Goal: Communication & Community: Ask a question

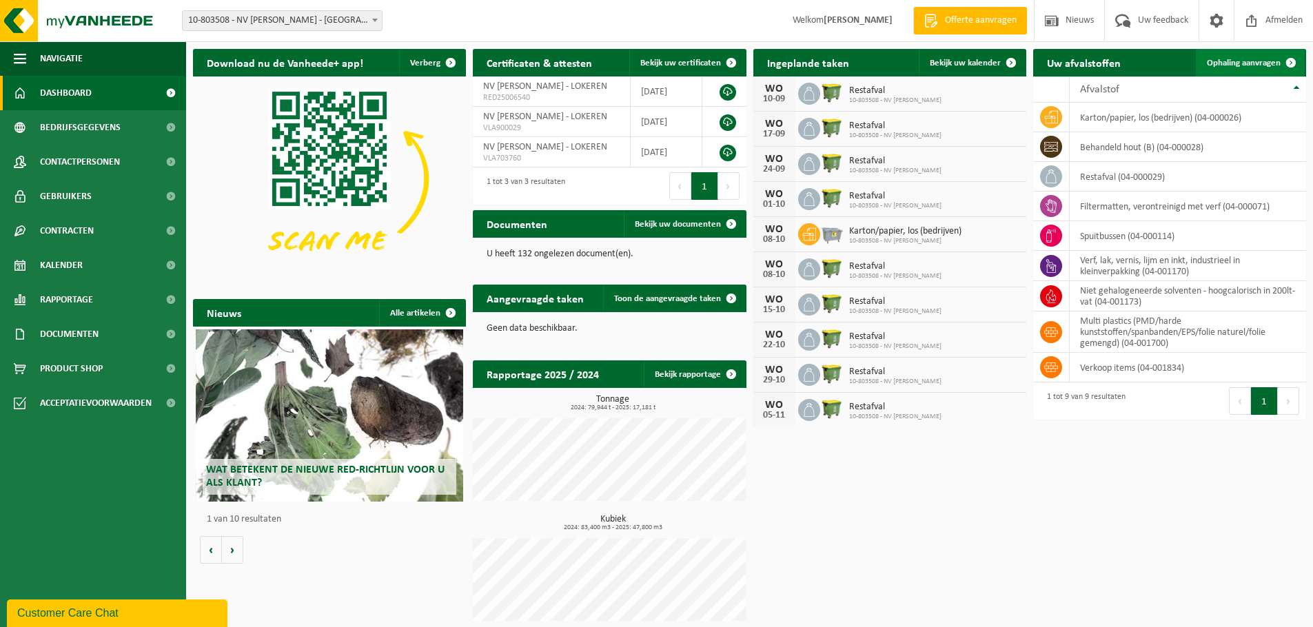
click at [1244, 59] on span "Ophaling aanvragen" at bounding box center [1243, 63] width 74 height 9
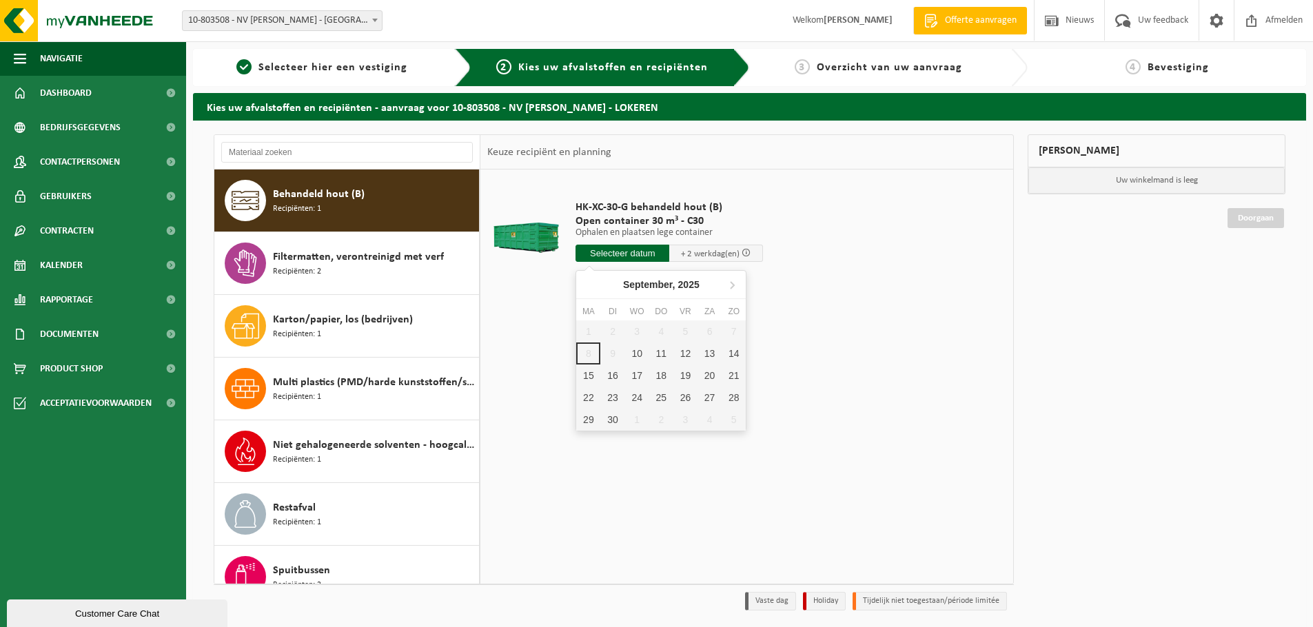
click at [613, 256] on input "text" at bounding box center [622, 253] width 94 height 17
click at [635, 354] on div "10" at bounding box center [637, 353] width 24 height 22
type input "Van 2025-09-10"
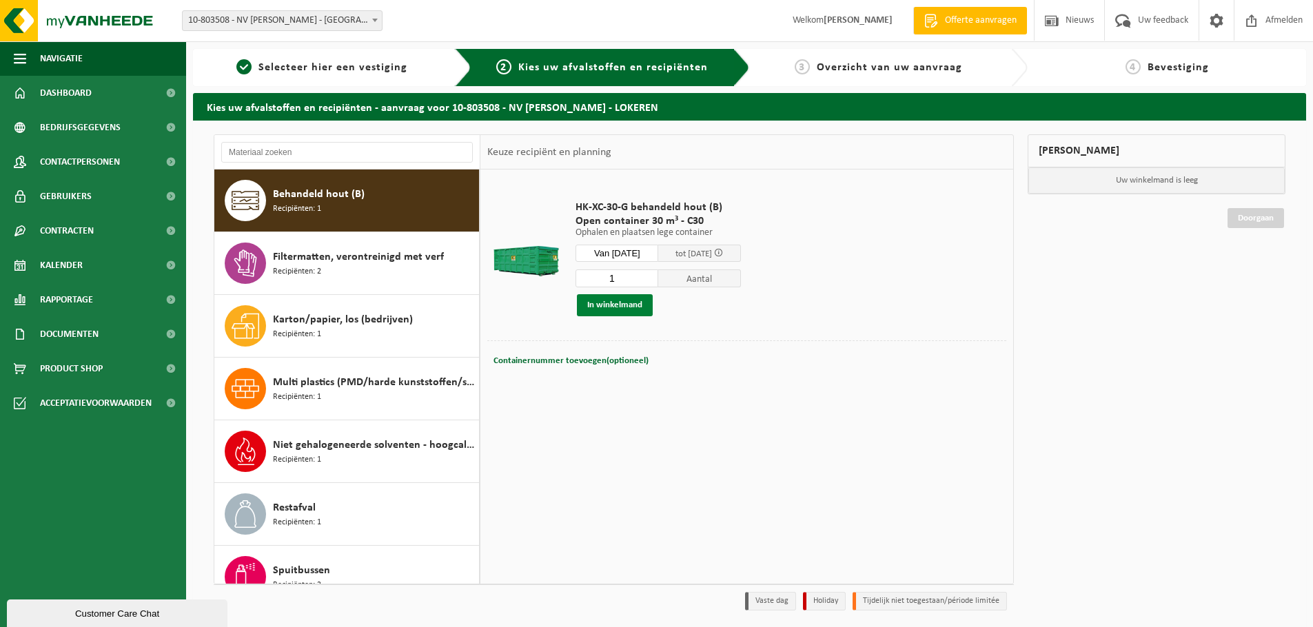
click at [621, 306] on button "In winkelmand" at bounding box center [615, 305] width 76 height 22
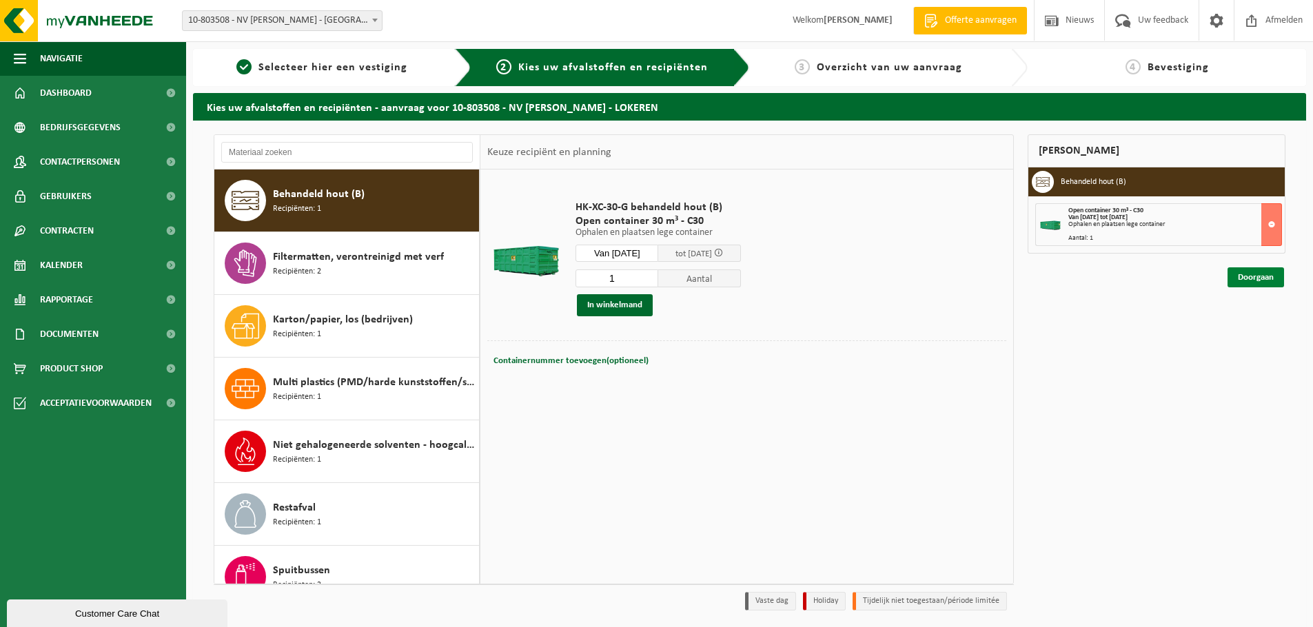
click at [1262, 278] on link "Doorgaan" at bounding box center [1255, 277] width 56 height 20
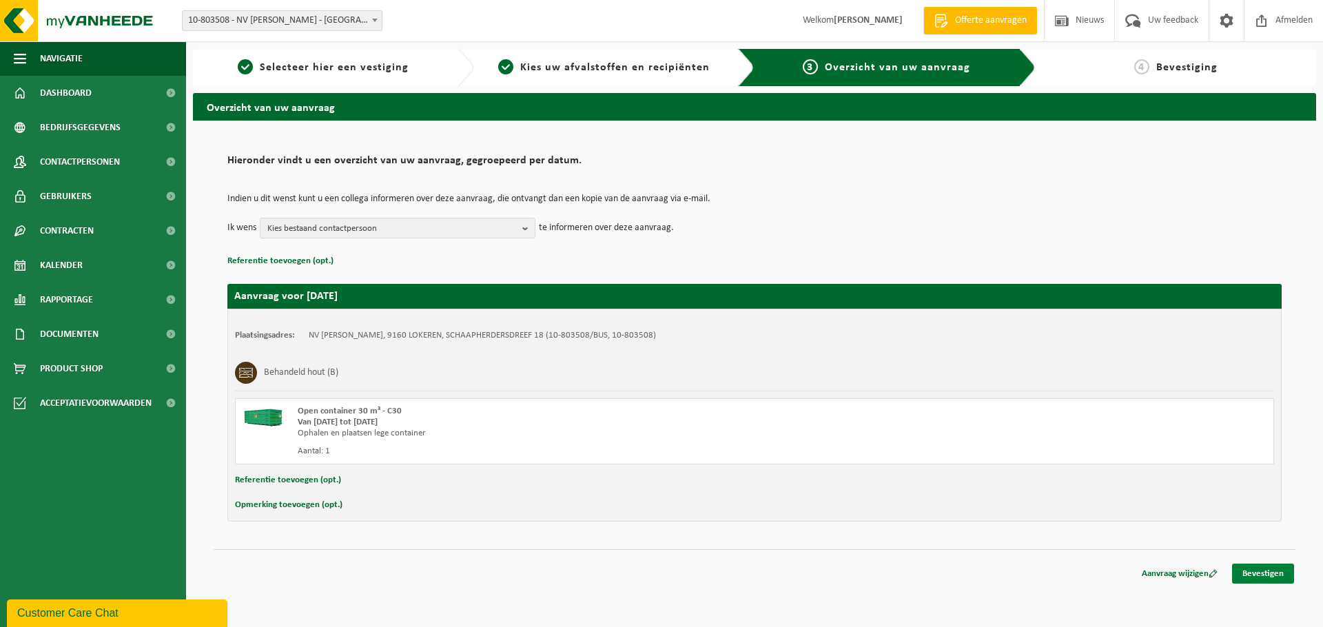
click at [1266, 579] on link "Bevestigen" at bounding box center [1263, 574] width 62 height 20
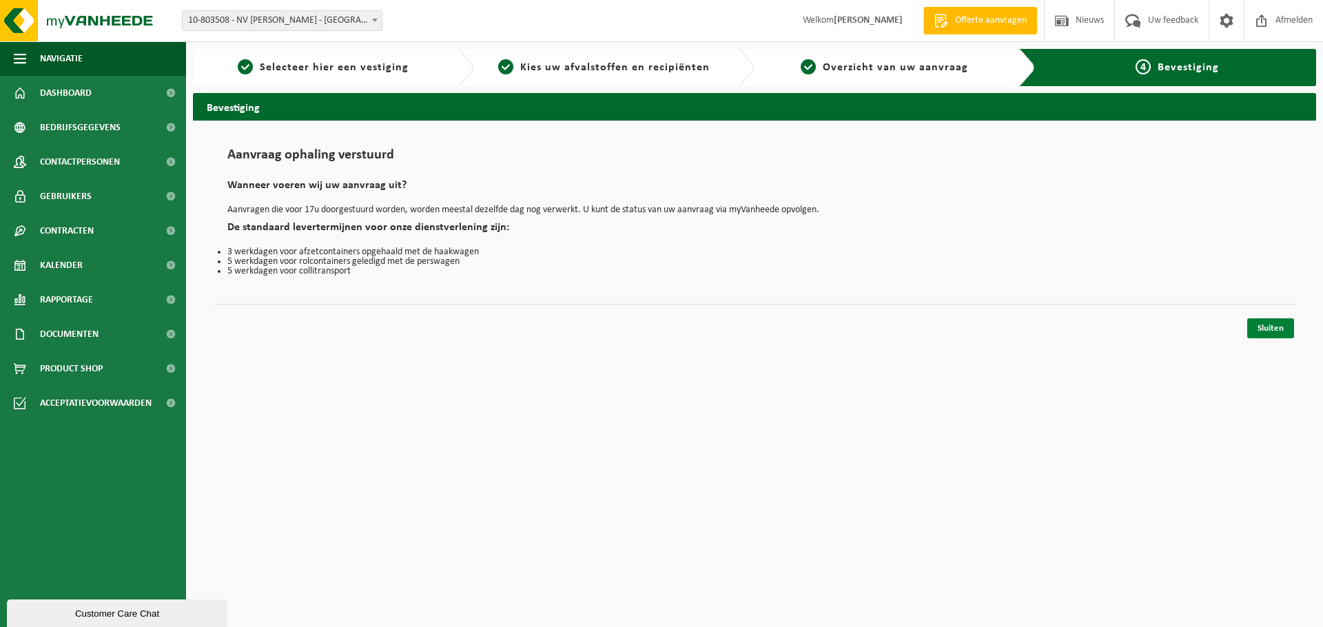
click at [1273, 327] on link "Sluiten" at bounding box center [1270, 328] width 47 height 20
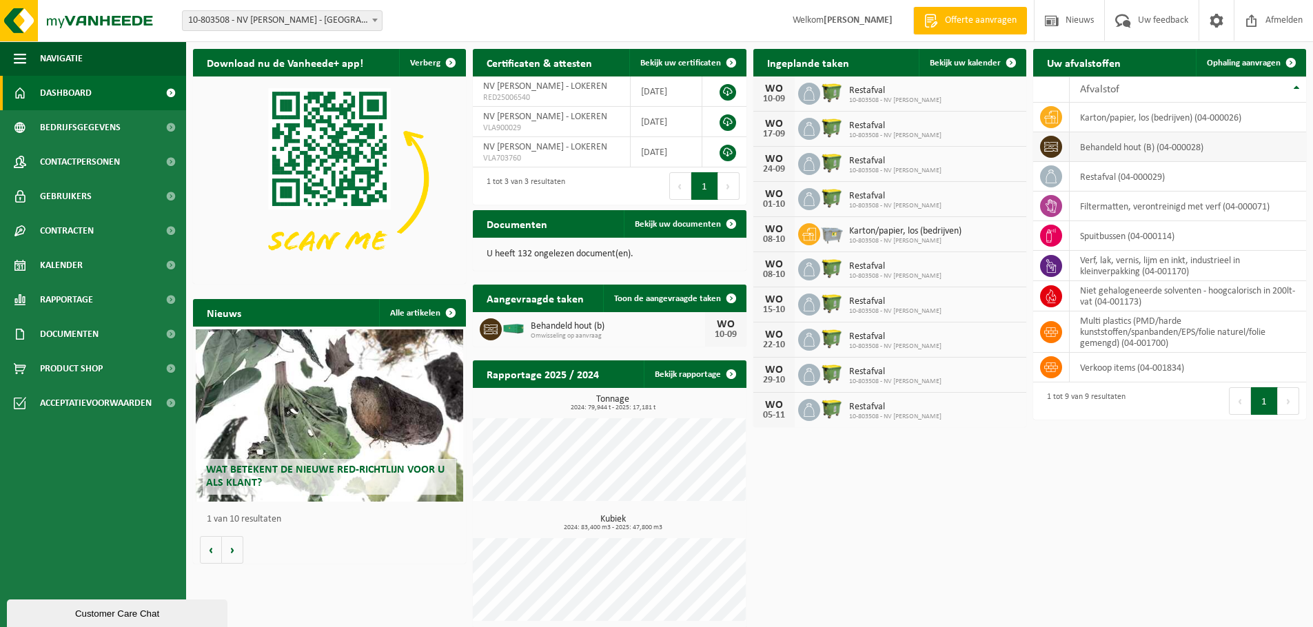
click at [1107, 145] on td "behandeld hout (B) (04-000028)" at bounding box center [1187, 147] width 236 height 30
click at [1258, 57] on link "Ophaling aanvragen" at bounding box center [1249, 63] width 109 height 28
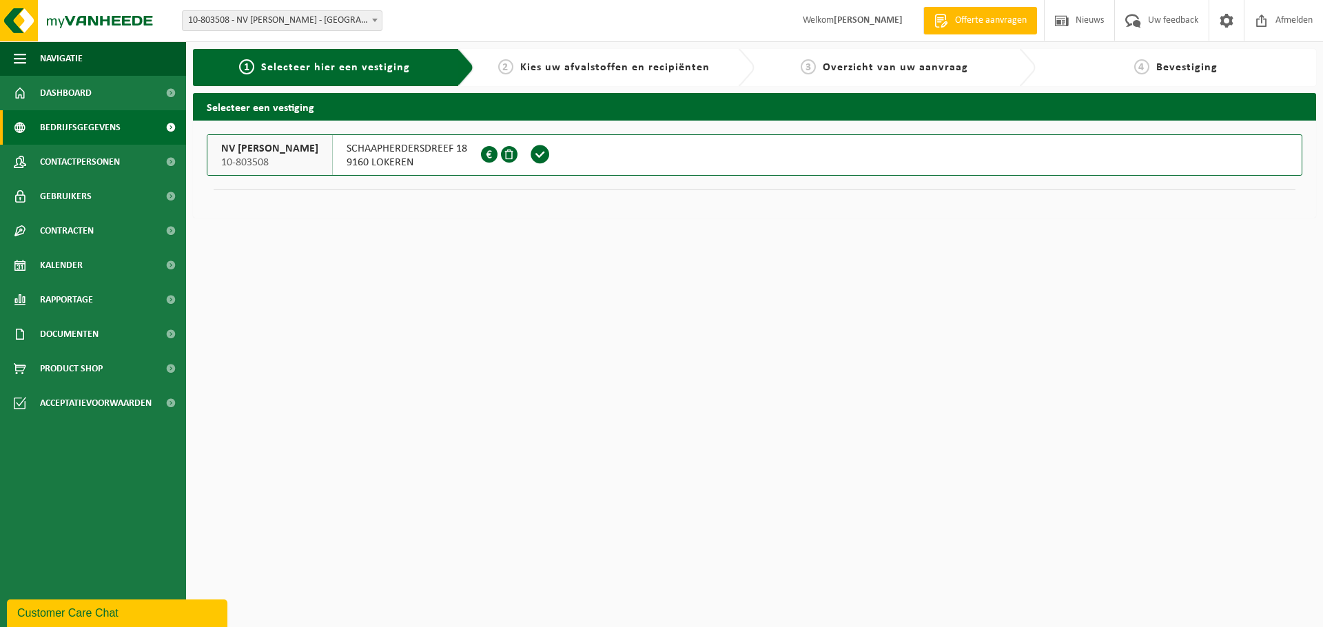
click at [85, 125] on span "Bedrijfsgegevens" at bounding box center [80, 127] width 81 height 34
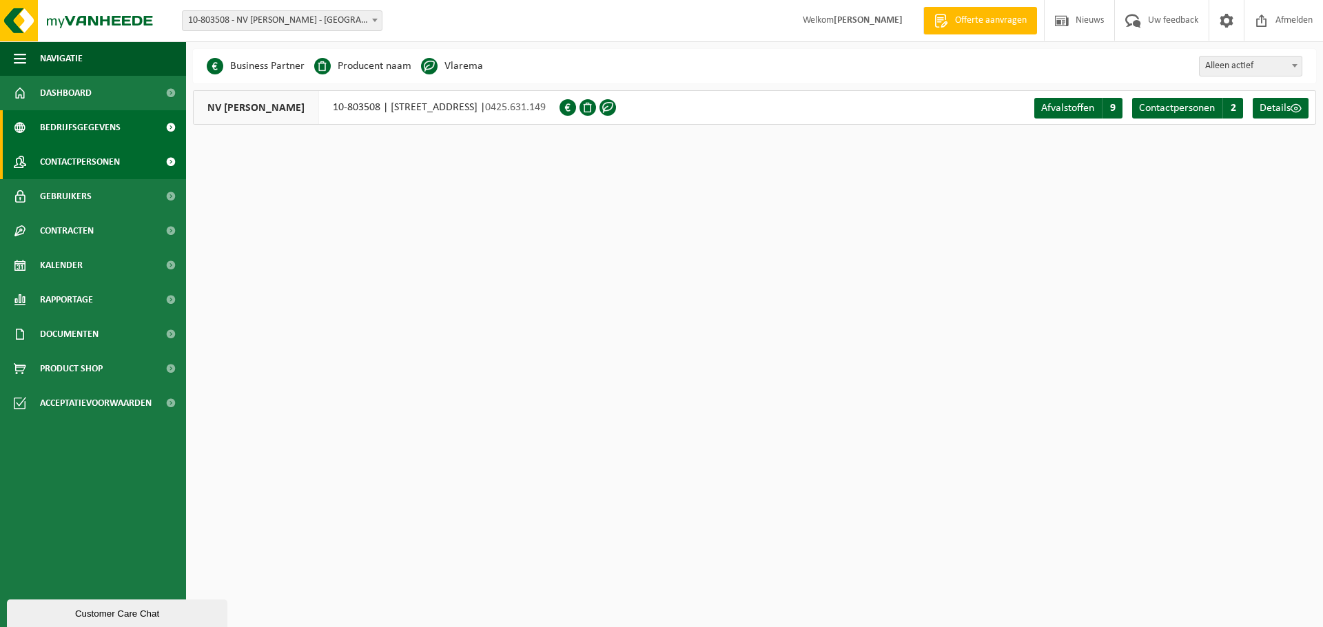
click at [73, 159] on span "Contactpersonen" at bounding box center [80, 162] width 80 height 34
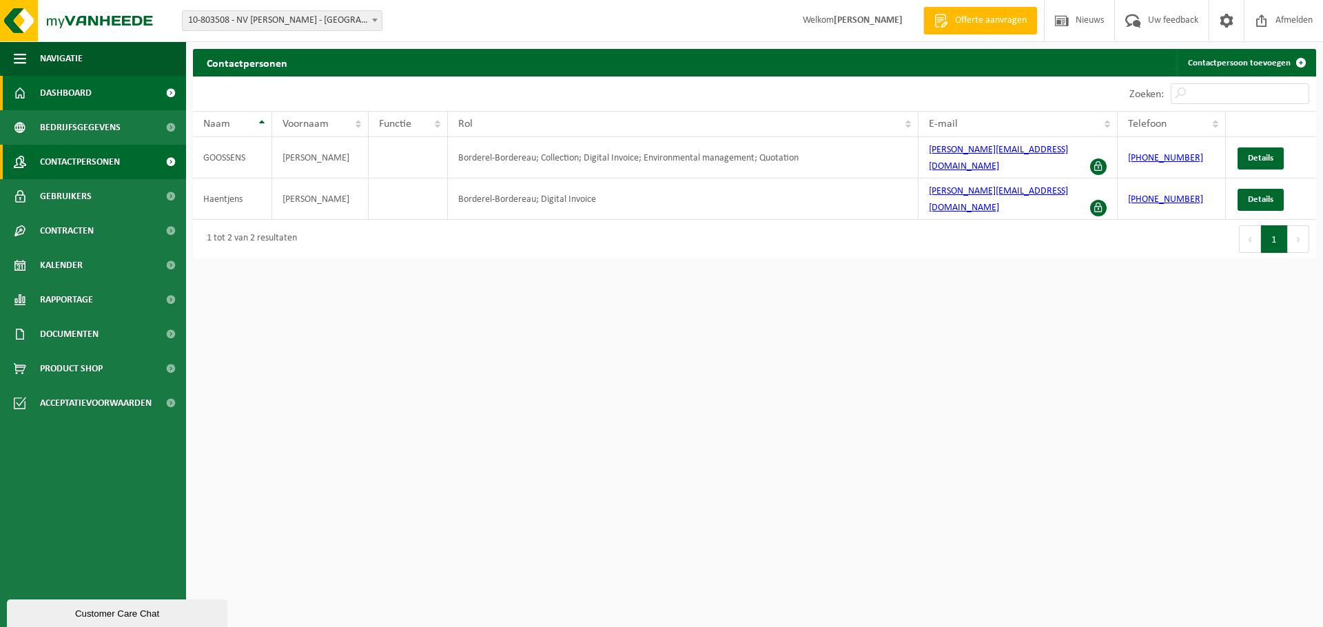
click at [60, 94] on span "Dashboard" at bounding box center [66, 93] width 52 height 34
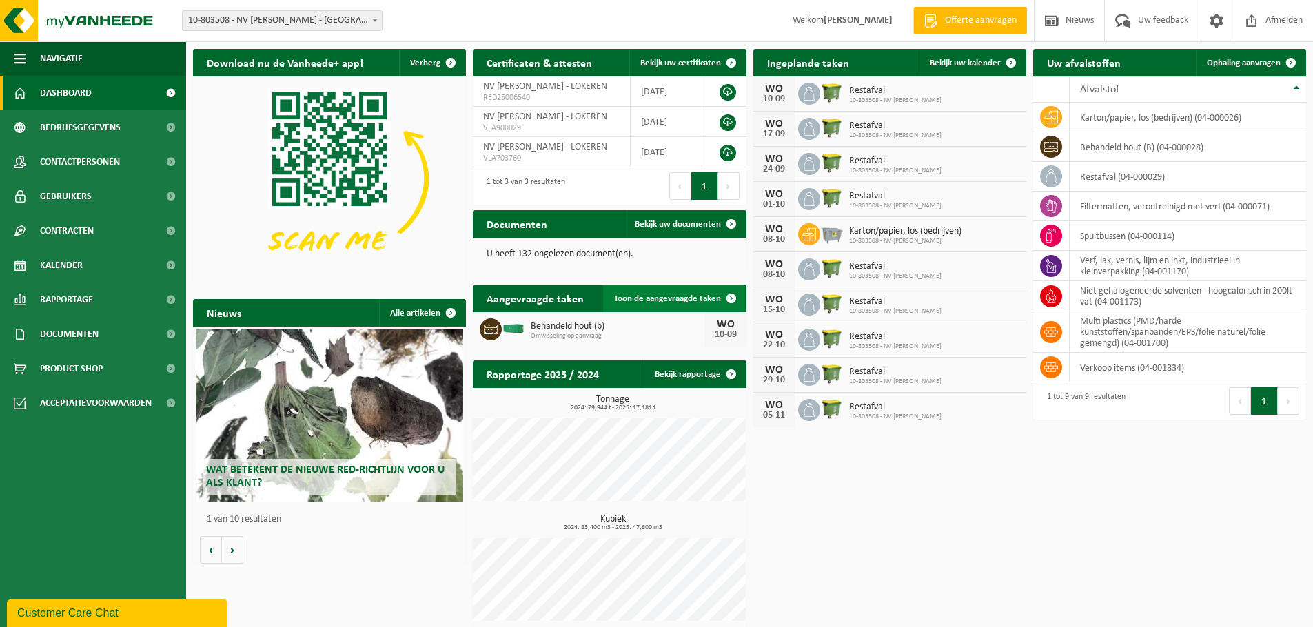
click at [726, 290] on span at bounding box center [731, 299] width 28 height 28
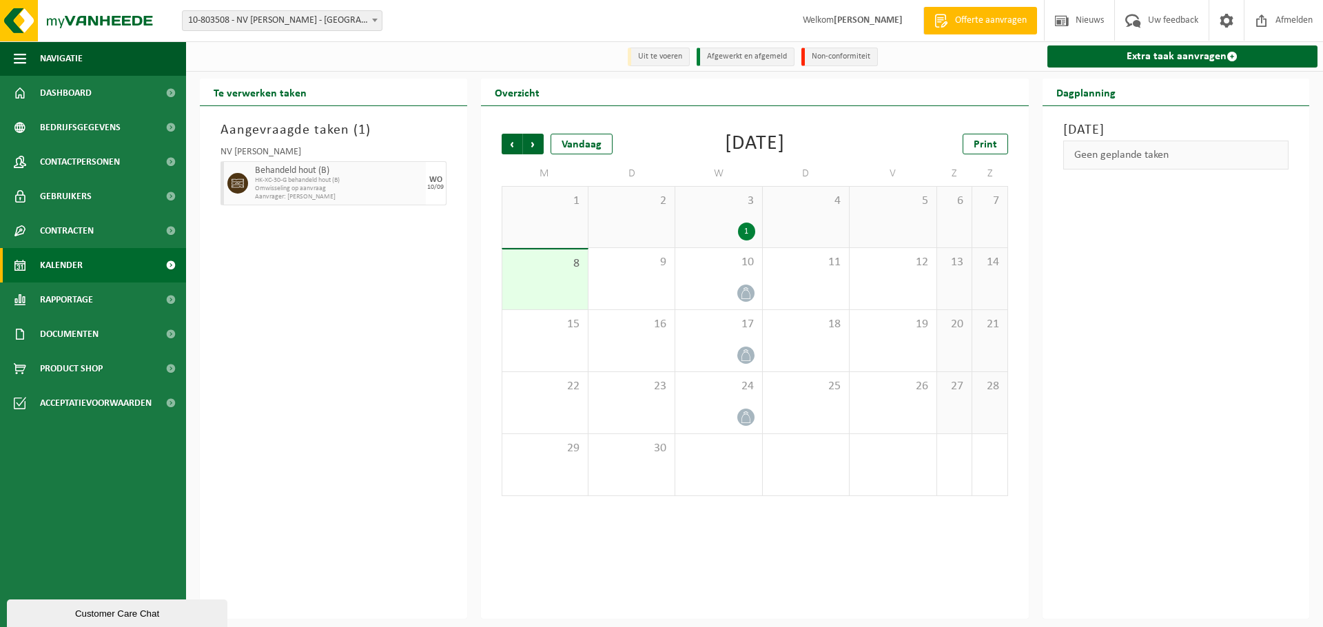
click at [332, 184] on span "HK-XC-30-G behandeld hout (B)" at bounding box center [338, 180] width 167 height 8
click at [251, 182] on div at bounding box center [235, 183] width 31 height 44
click at [299, 188] on span "Omwisseling op aanvraag" at bounding box center [338, 189] width 167 height 8
click at [110, 261] on link "Kalender" at bounding box center [93, 265] width 186 height 34
click at [322, 192] on span "Omwisseling op aanvraag" at bounding box center [338, 189] width 167 height 8
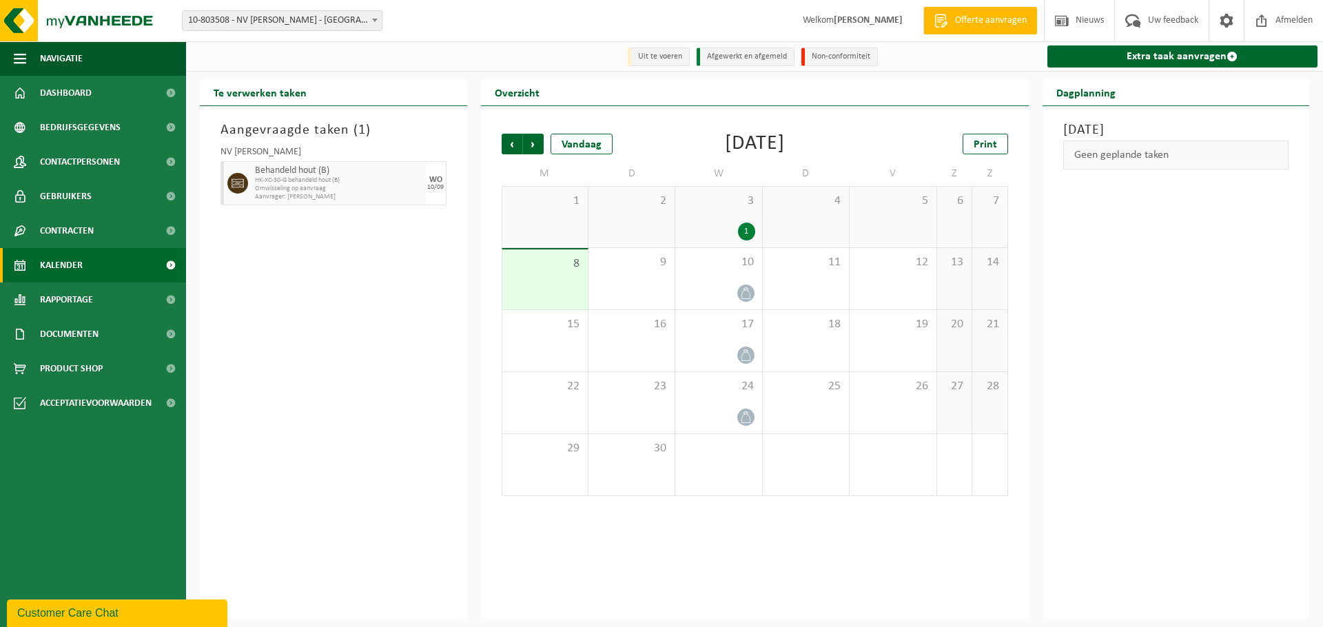
click at [360, 185] on span "Omwisseling op aanvraag" at bounding box center [338, 189] width 167 height 8
click at [431, 181] on div "WO" at bounding box center [435, 180] width 13 height 8
click at [75, 333] on span "Documenten" at bounding box center [69, 334] width 59 height 34
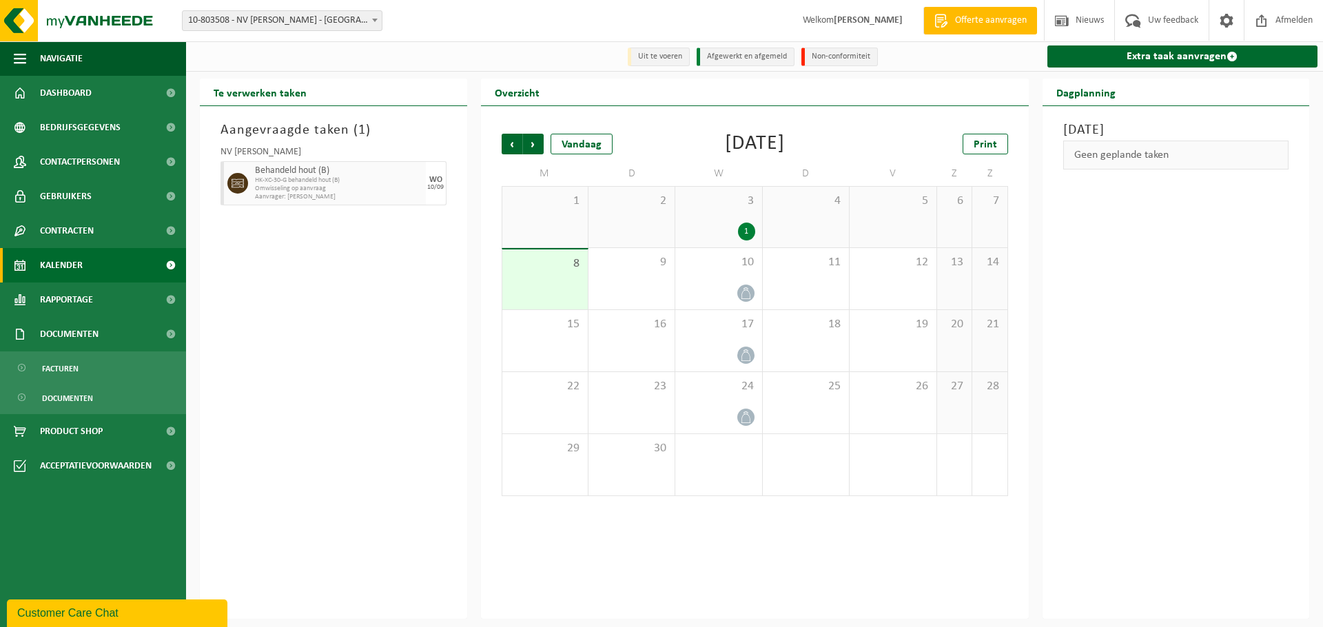
click at [76, 264] on span "Kalender" at bounding box center [61, 265] width 43 height 34
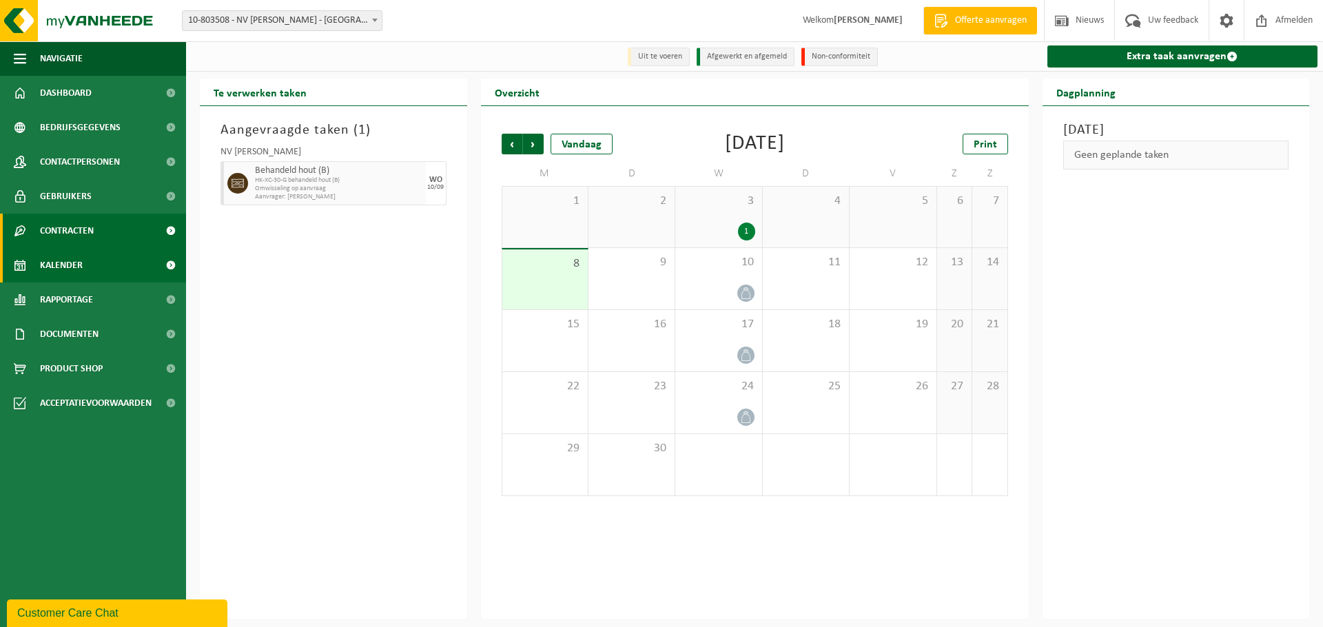
click at [71, 236] on span "Contracten" at bounding box center [67, 231] width 54 height 34
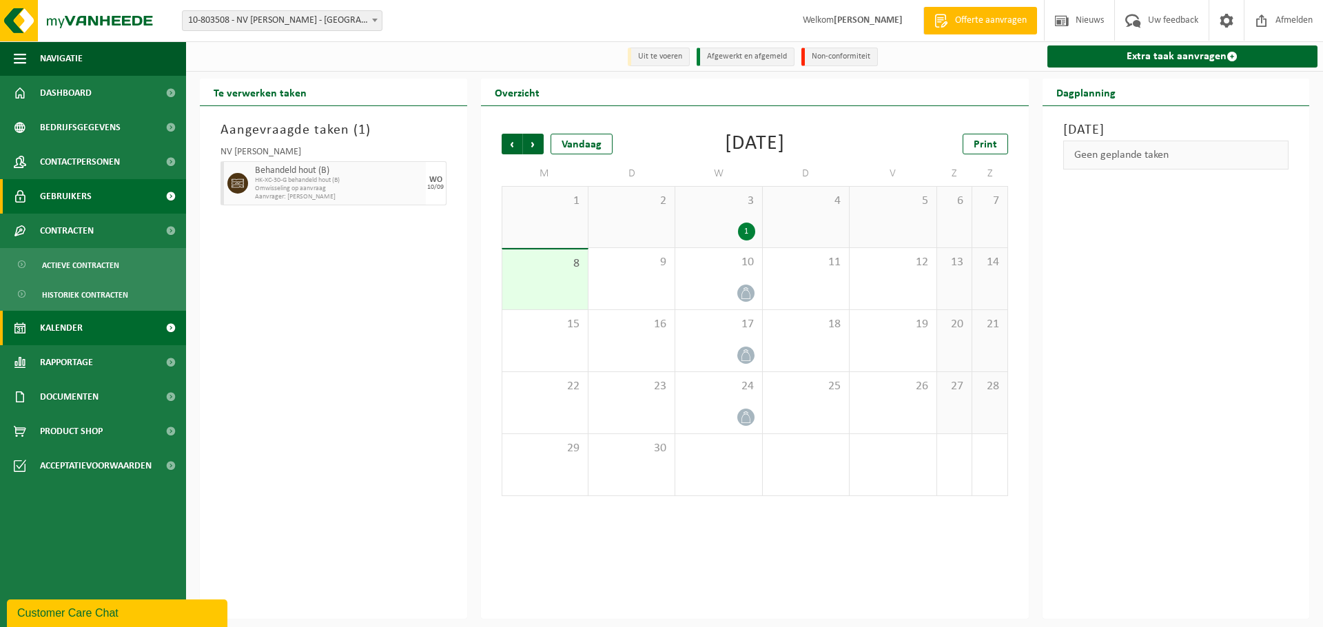
click at [72, 207] on span "Gebruikers" at bounding box center [66, 196] width 52 height 34
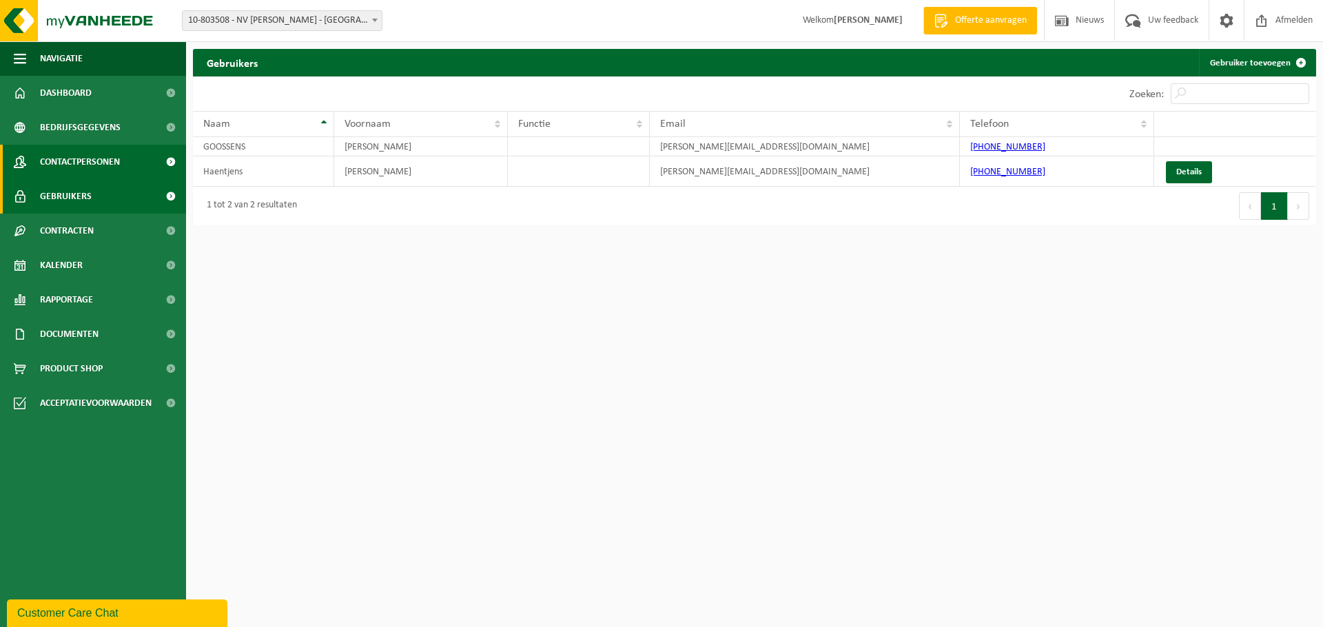
click at [79, 173] on span "Contactpersonen" at bounding box center [80, 162] width 80 height 34
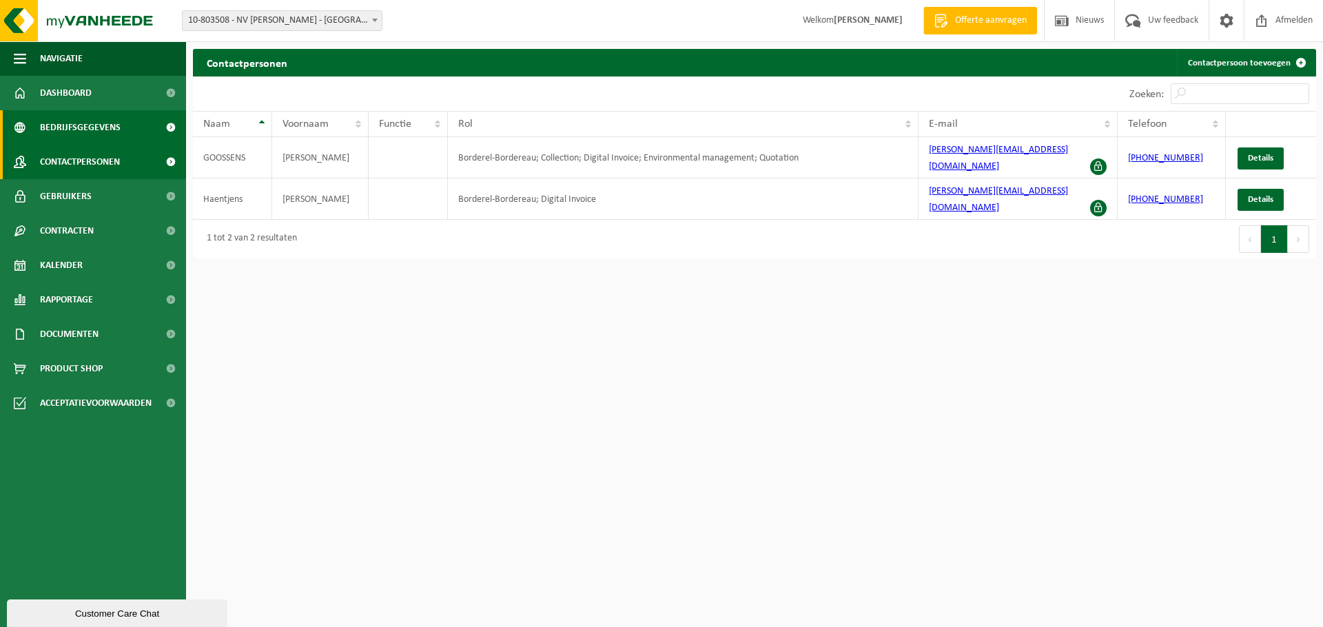
click at [85, 130] on span "Bedrijfsgegevens" at bounding box center [80, 127] width 81 height 34
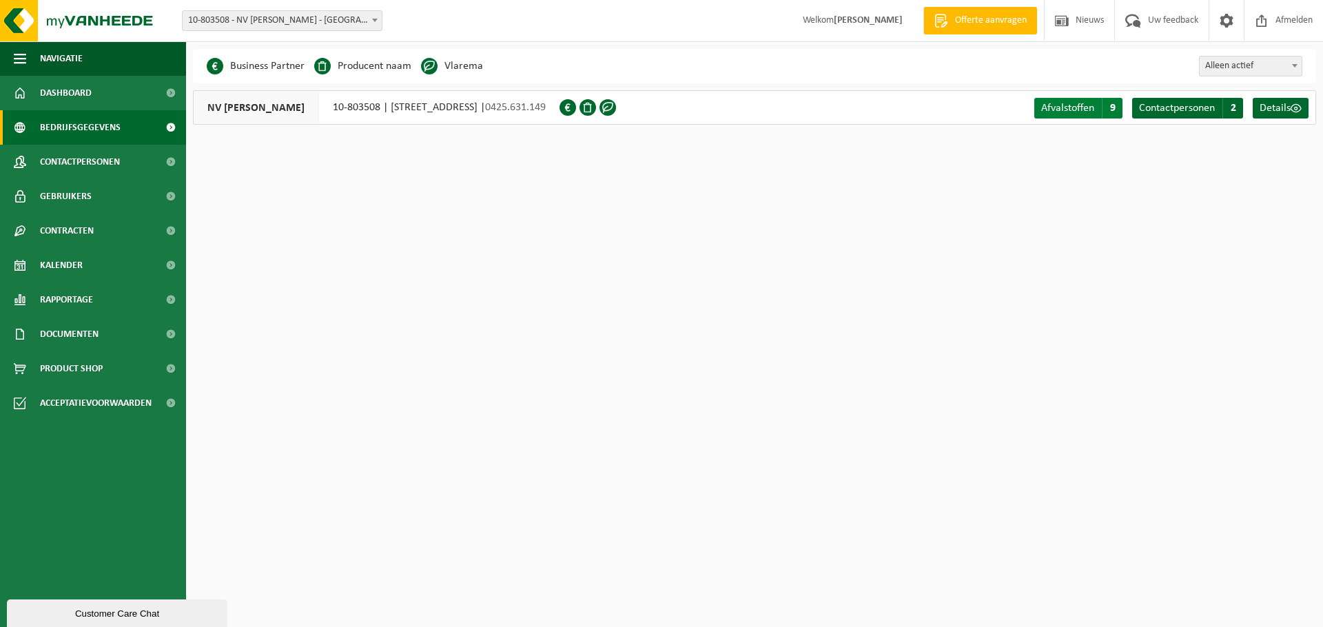
click at [1071, 112] on span "Afvalstoffen" at bounding box center [1067, 108] width 53 height 11
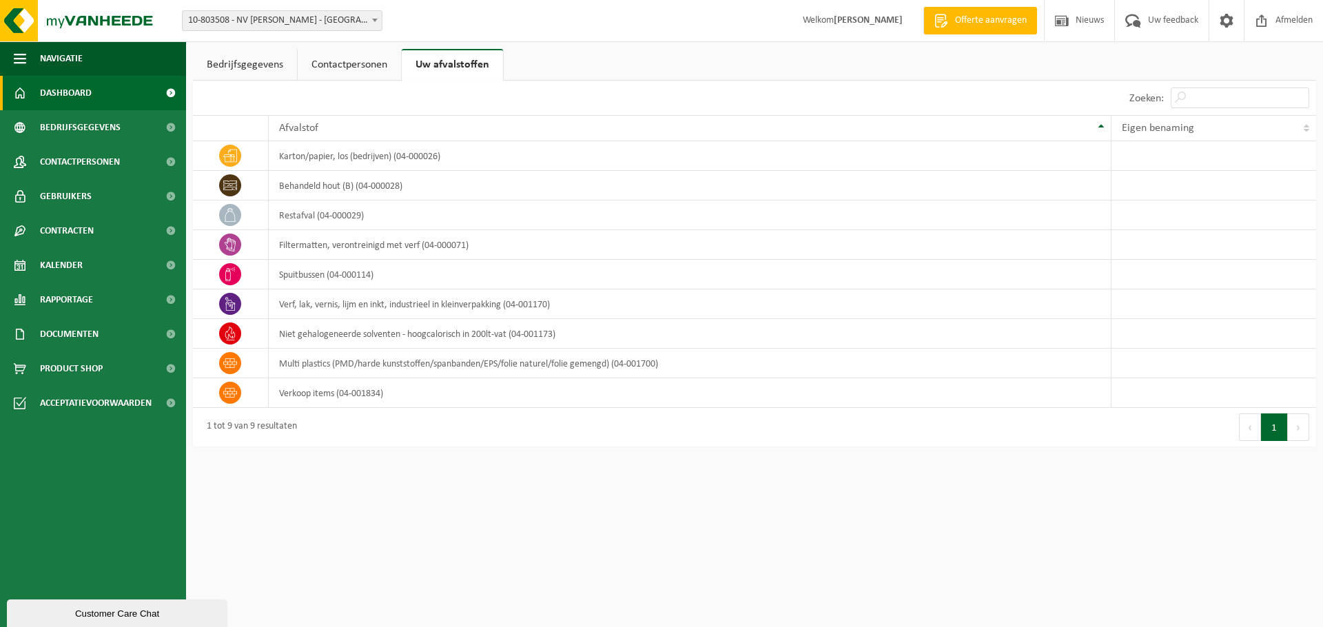
click at [59, 89] on span "Dashboard" at bounding box center [66, 93] width 52 height 34
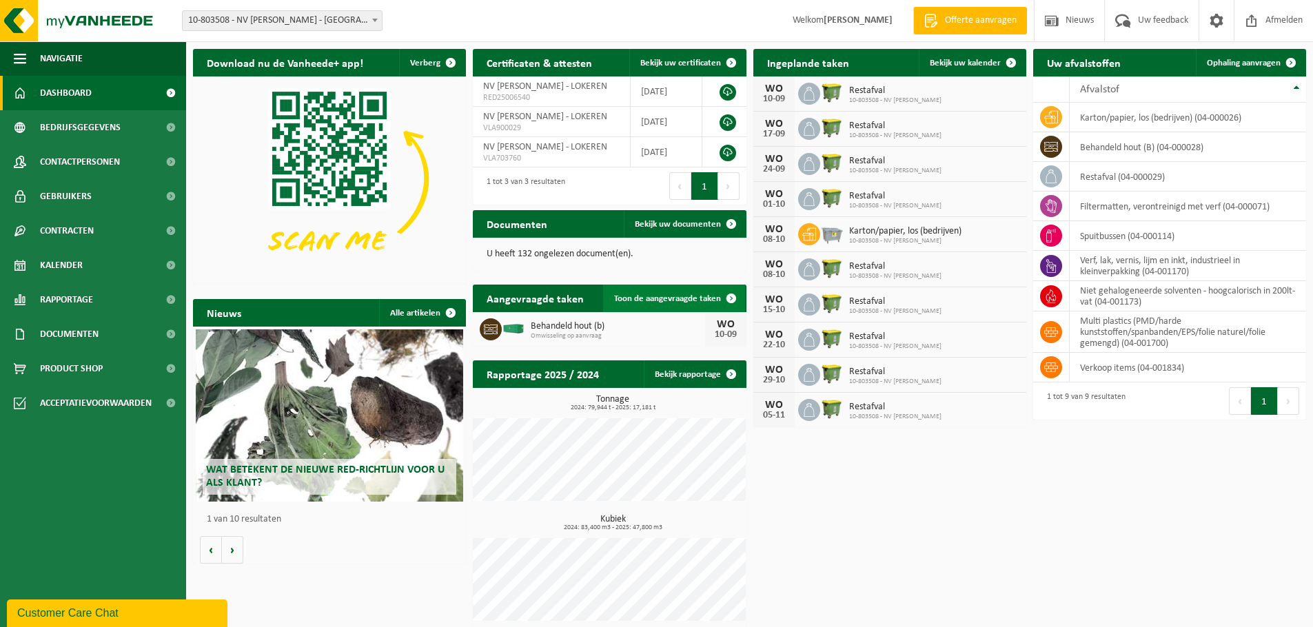
click at [732, 298] on span at bounding box center [731, 299] width 28 height 28
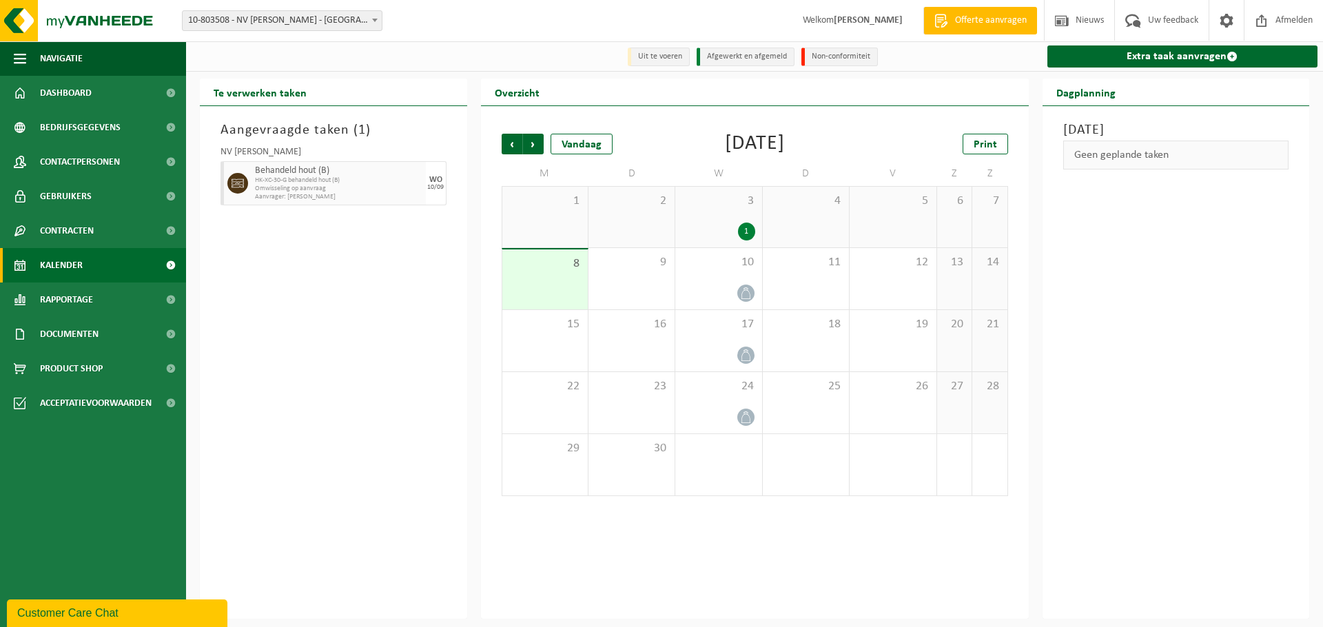
click at [354, 181] on span "HK-XC-30-G behandeld hout (B)" at bounding box center [338, 180] width 167 height 8
click at [359, 260] on div "Aangevraagde taken ( 1 ) NV ANDRE DE WITTE Behandeld hout (B) HK-XC-30-G behand…" at bounding box center [333, 362] width 267 height 513
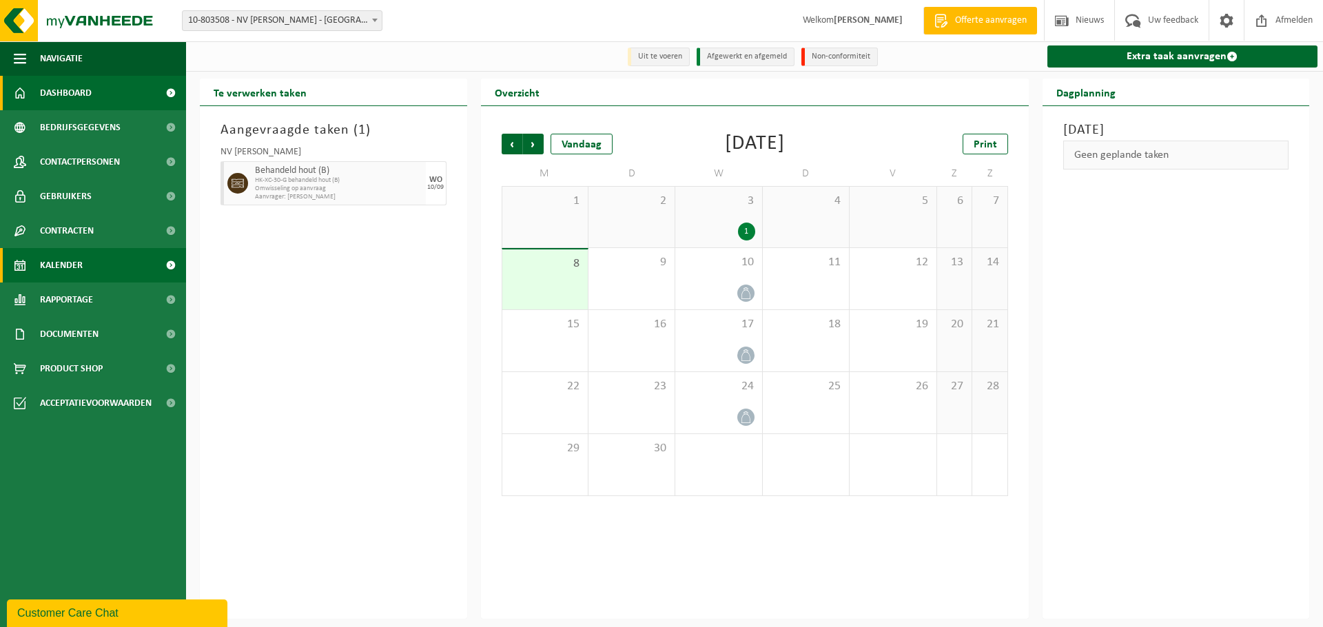
click at [80, 82] on span "Dashboard" at bounding box center [66, 93] width 52 height 34
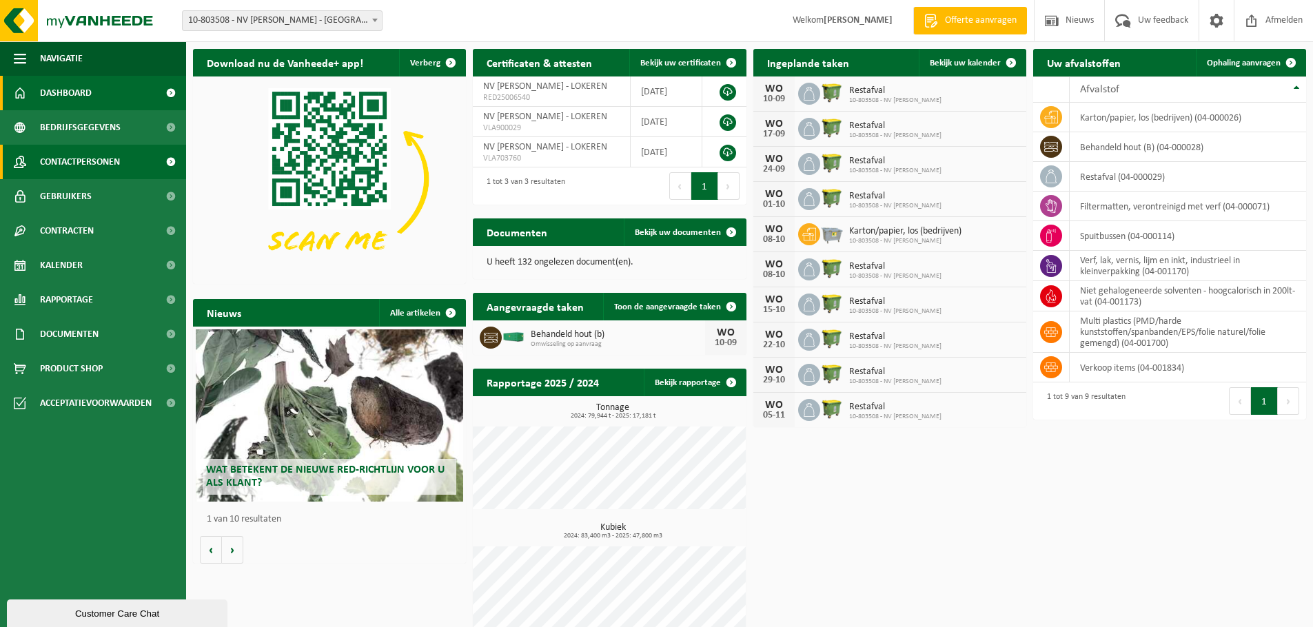
drag, startPoint x: 549, startPoint y: 338, endPoint x: 74, endPoint y: 167, distance: 504.3
click at [74, 167] on span "Contactpersonen" at bounding box center [80, 162] width 80 height 34
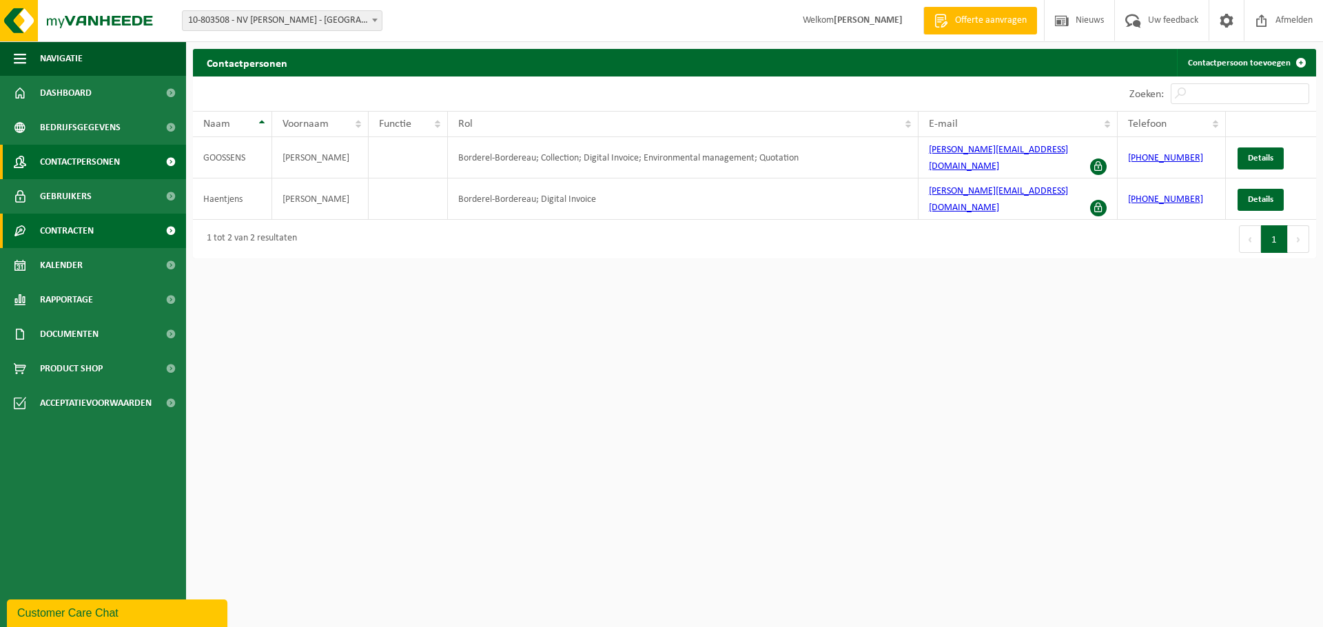
click at [85, 241] on span "Contracten" at bounding box center [67, 231] width 54 height 34
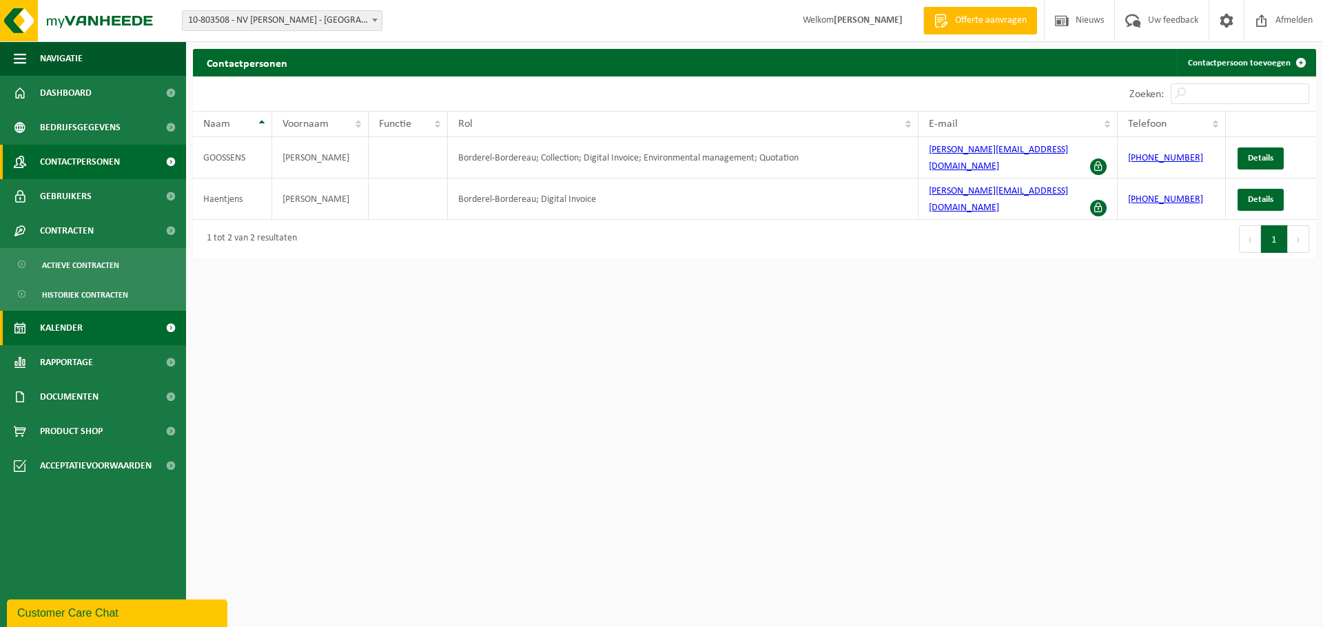
click at [67, 338] on span "Kalender" at bounding box center [61, 328] width 43 height 34
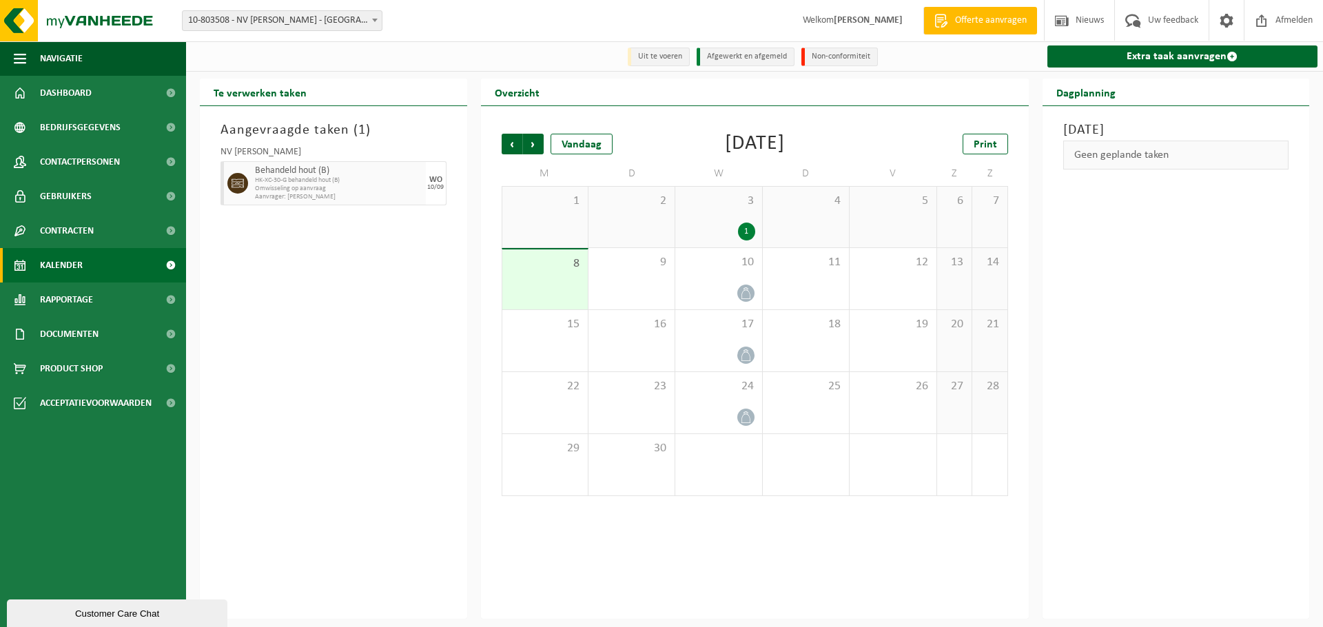
drag, startPoint x: 357, startPoint y: 189, endPoint x: 327, endPoint y: 185, distance: 30.0
click at [327, 185] on span "HK-XC-30-G behandeld hout (B)" at bounding box center [338, 180] width 167 height 8
click at [52, 303] on span "Rapportage" at bounding box center [66, 299] width 53 height 34
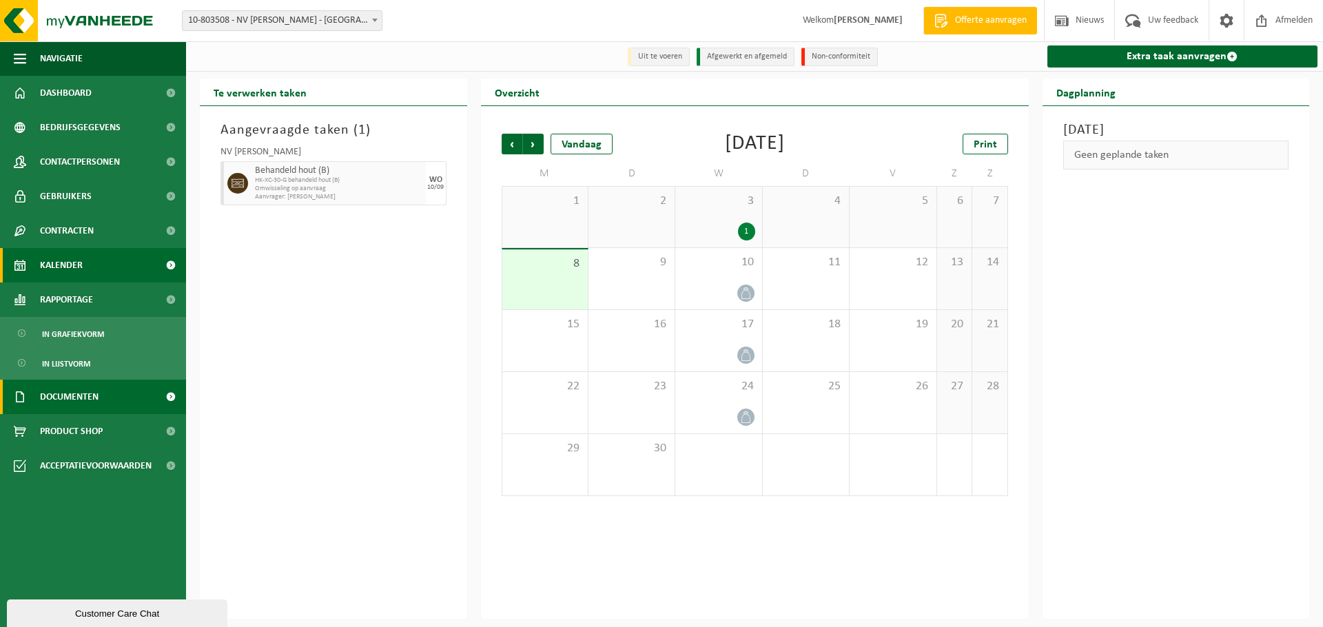
click at [62, 410] on span "Documenten" at bounding box center [69, 397] width 59 height 34
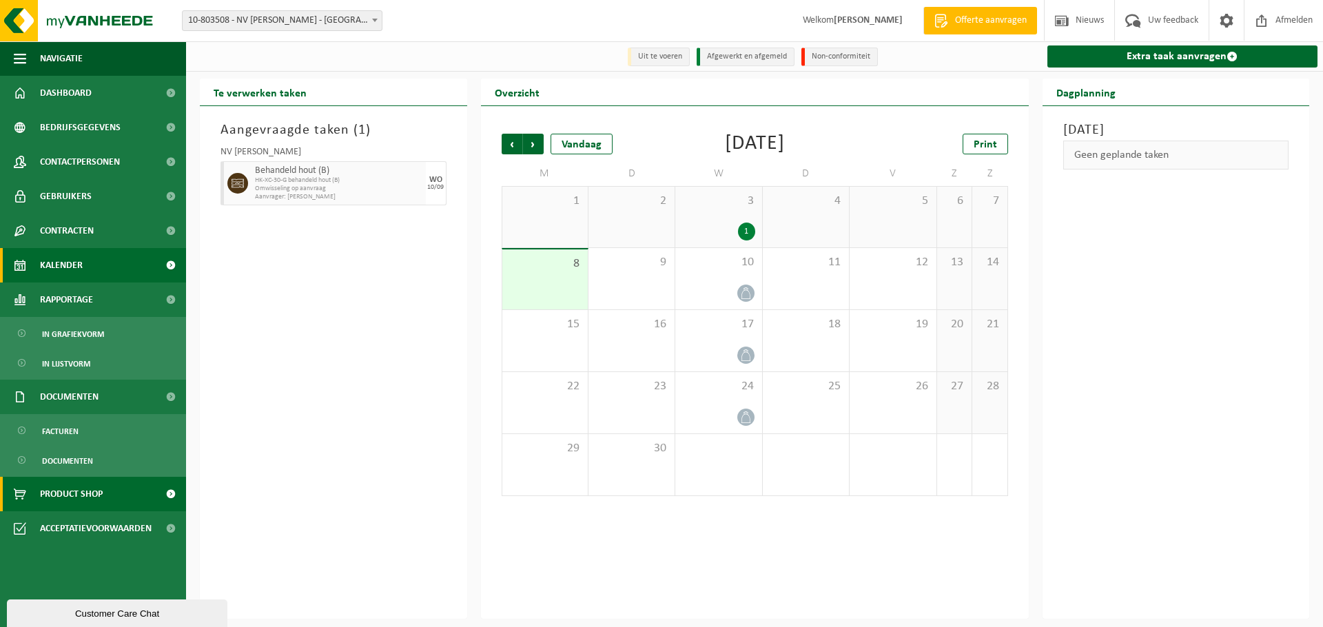
click at [82, 504] on span "Product Shop" at bounding box center [71, 494] width 63 height 34
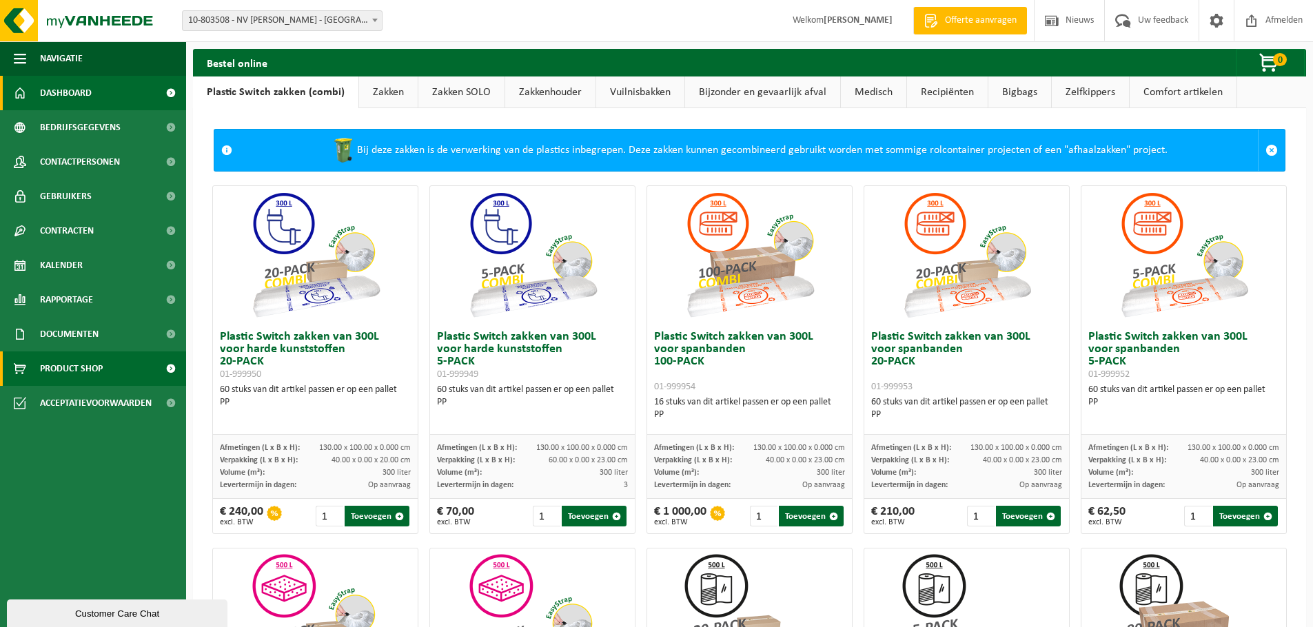
click at [61, 86] on span "Dashboard" at bounding box center [66, 93] width 52 height 34
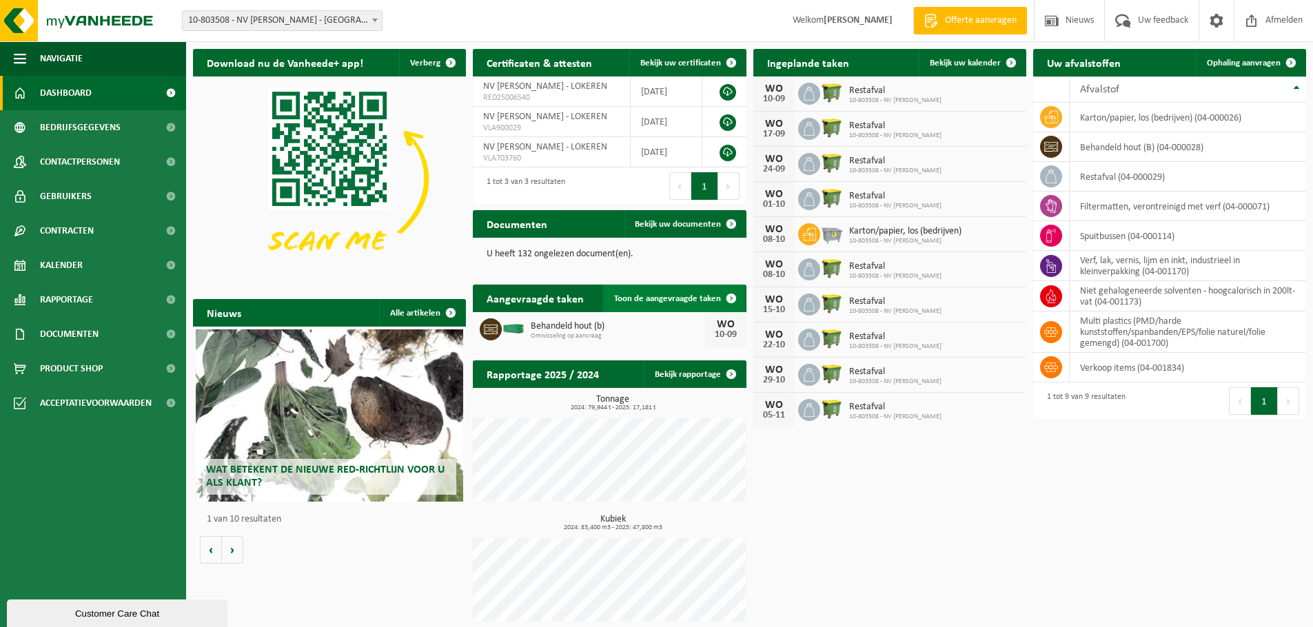
click at [679, 299] on span "Toon de aangevraagde taken" at bounding box center [667, 298] width 107 height 9
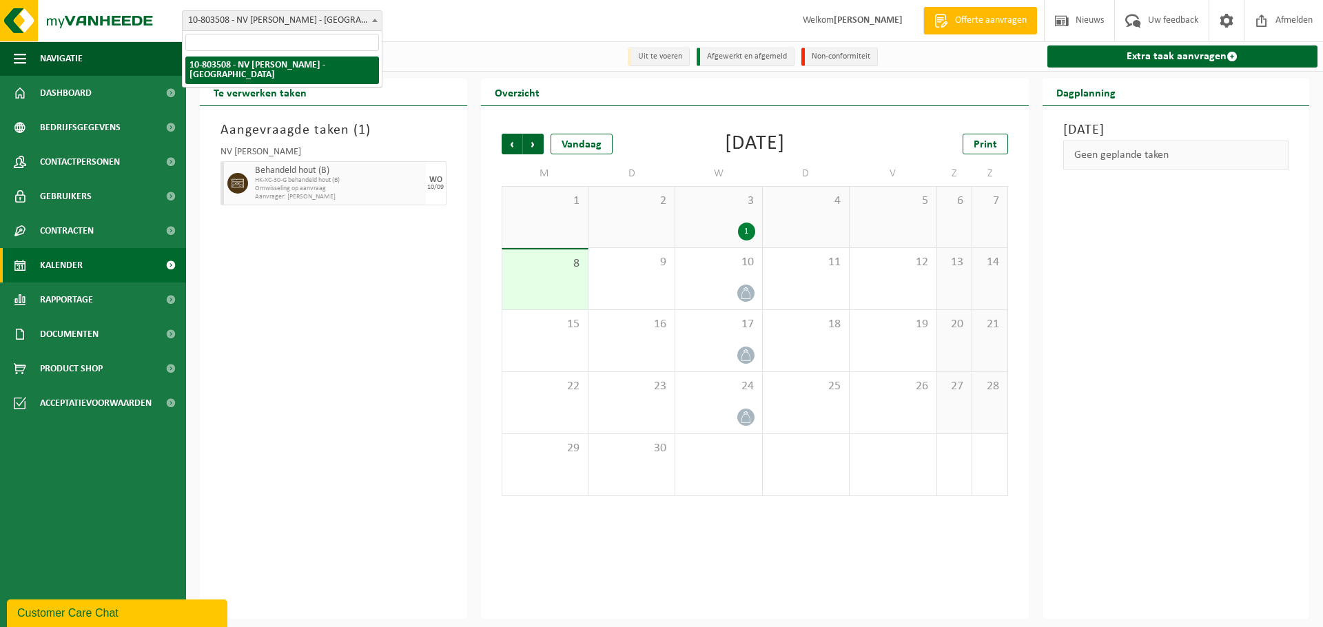
click at [354, 19] on span "10-803508 - NV [PERSON_NAME] - [GEOGRAPHIC_DATA]" at bounding box center [282, 20] width 199 height 19
click at [89, 608] on div "Customer Care Chat" at bounding box center [117, 613] width 200 height 17
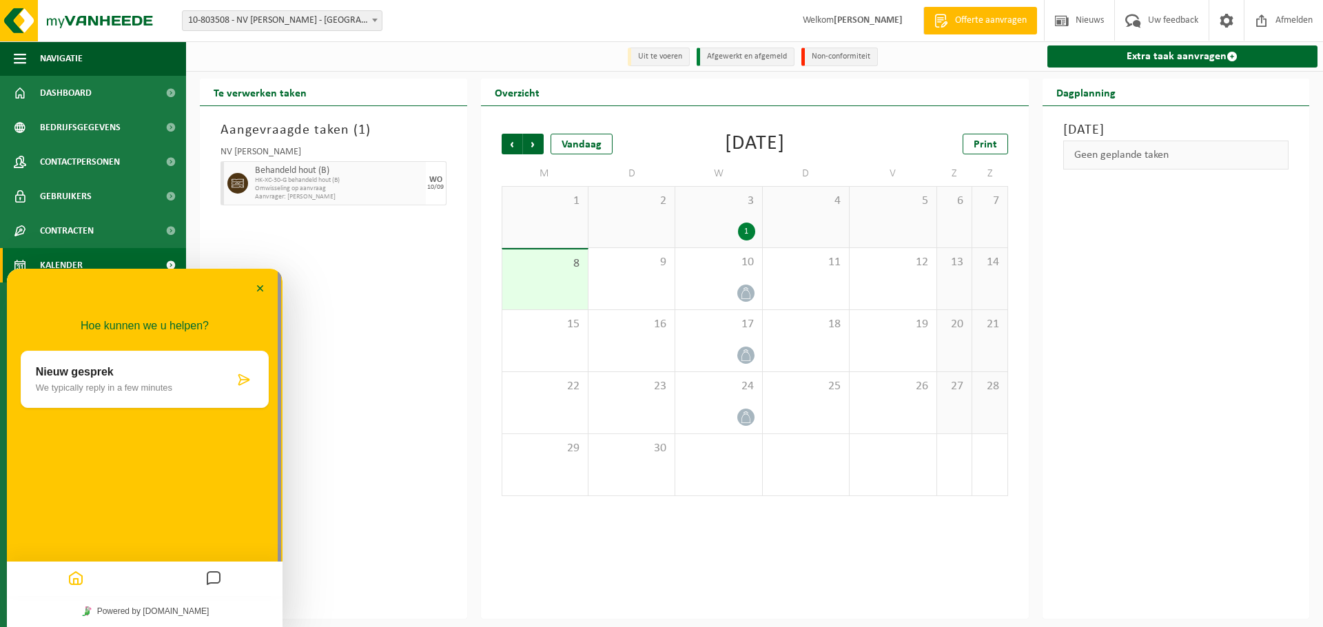
click at [136, 377] on p "Nieuw gesprek" at bounding box center [135, 372] width 198 height 12
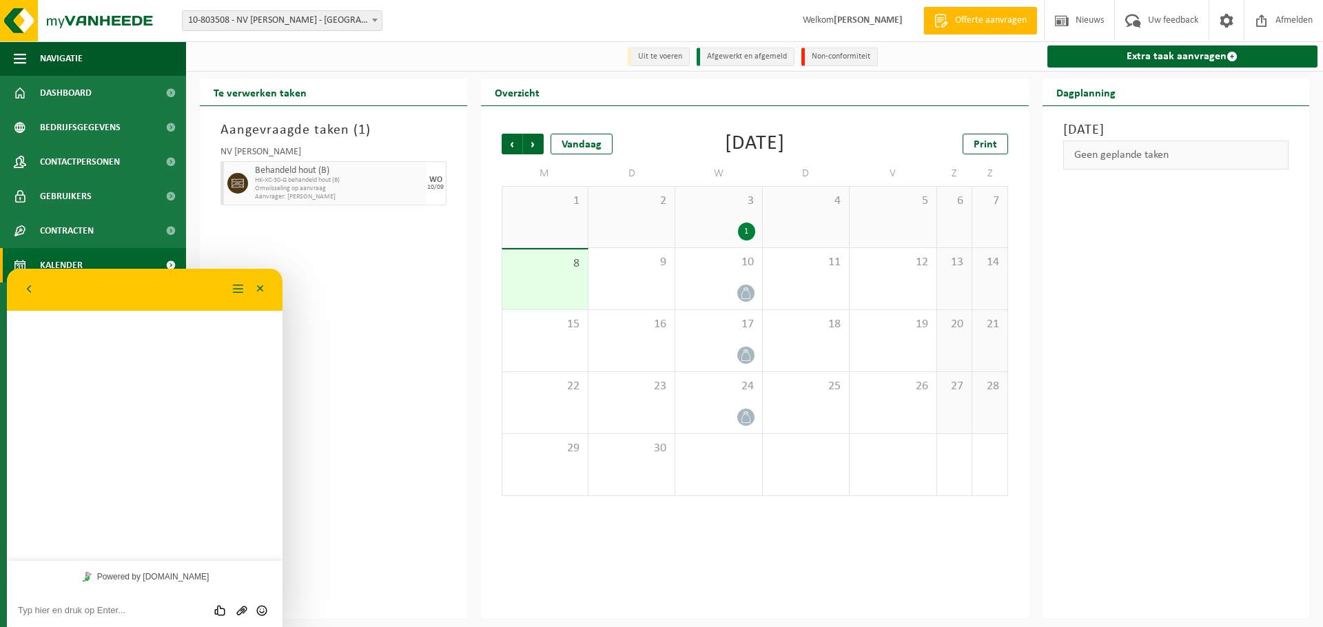
click at [88, 609] on textarea at bounding box center [145, 610] width 254 height 11
type textarea "Beste, graag aanvraag behandeld hout annuleren aub"
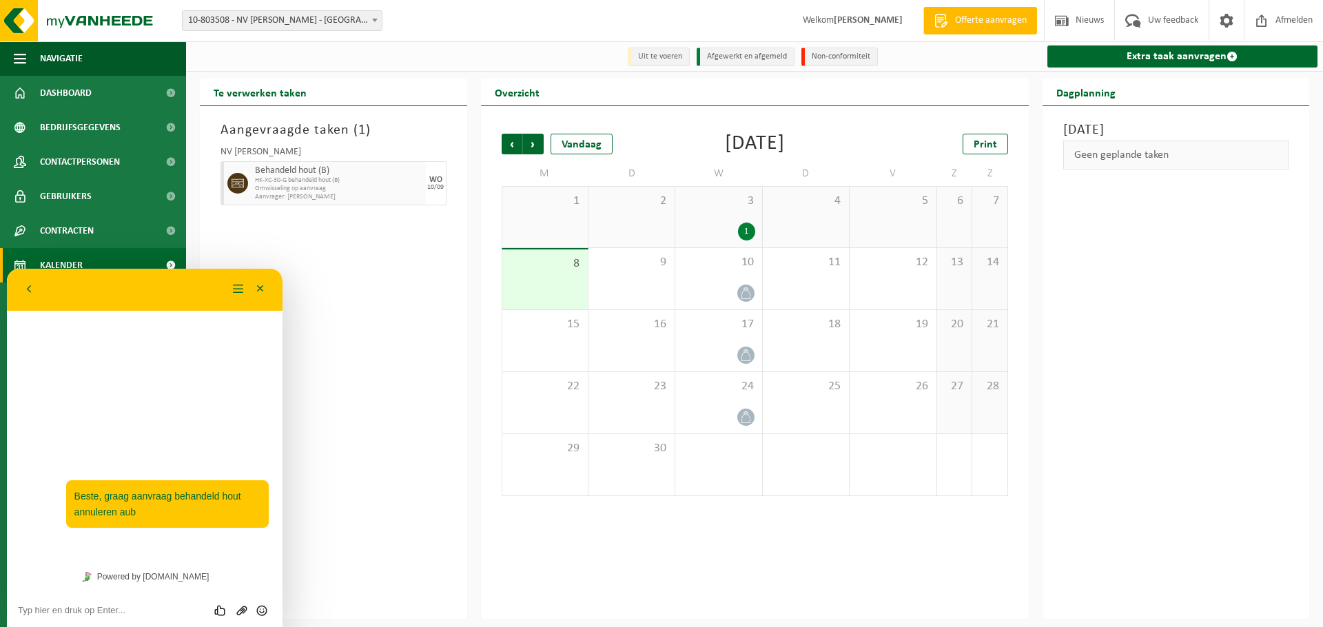
drag, startPoint x: 360, startPoint y: 199, endPoint x: 251, endPoint y: 166, distance: 113.8
click at [251, 166] on div "Behandeld hout (B) HK-XC-30-G behandeld hout (B) Omwisseling op aanvraag Aanvra…" at bounding box center [338, 183] width 174 height 44
copy div "Behandeld hout (B) HK-XC-30-G behandeld hout (B) Omwisseling op aanvraag Aanvra…"
click at [68, 607] on textarea at bounding box center [145, 610] width 254 height 11
paste textarea "Behandeld hout (B) HK-XC-30-G behandeld hout (B) Omwisseling op aanvraag Aanvra…"
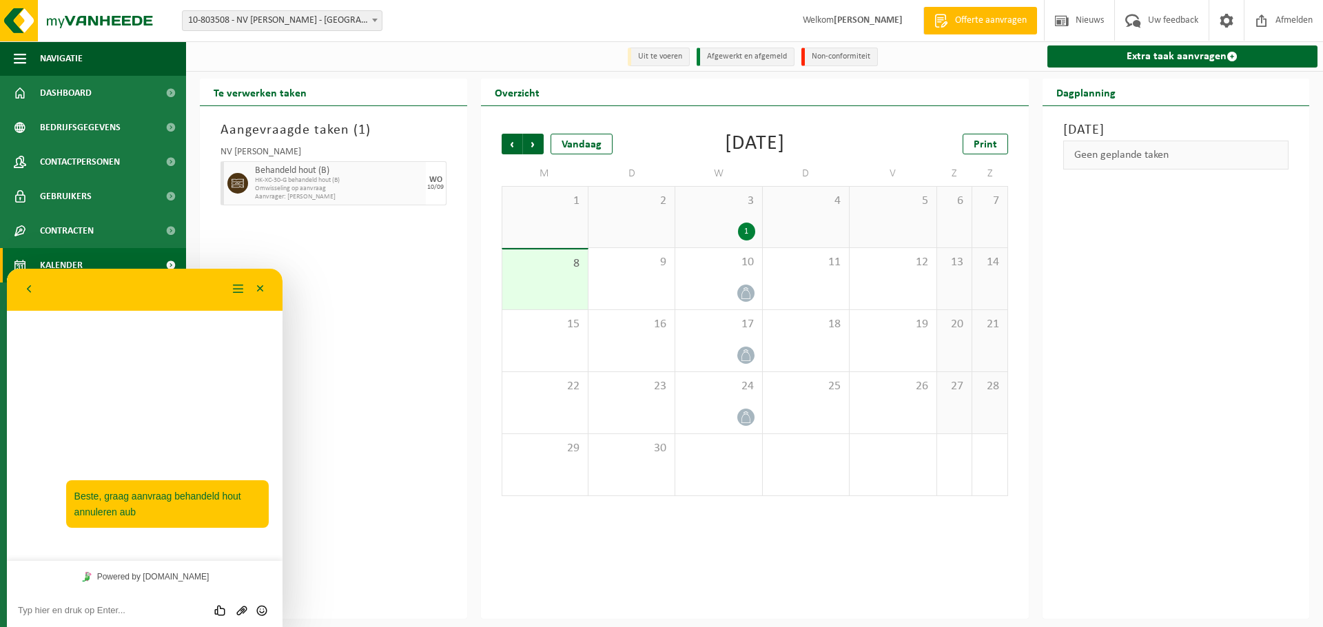
type textarea "Behandeld hout (B) HK-XC-30-G behandeld hout (B) Omwisseling op aanvraag Aanvra…"
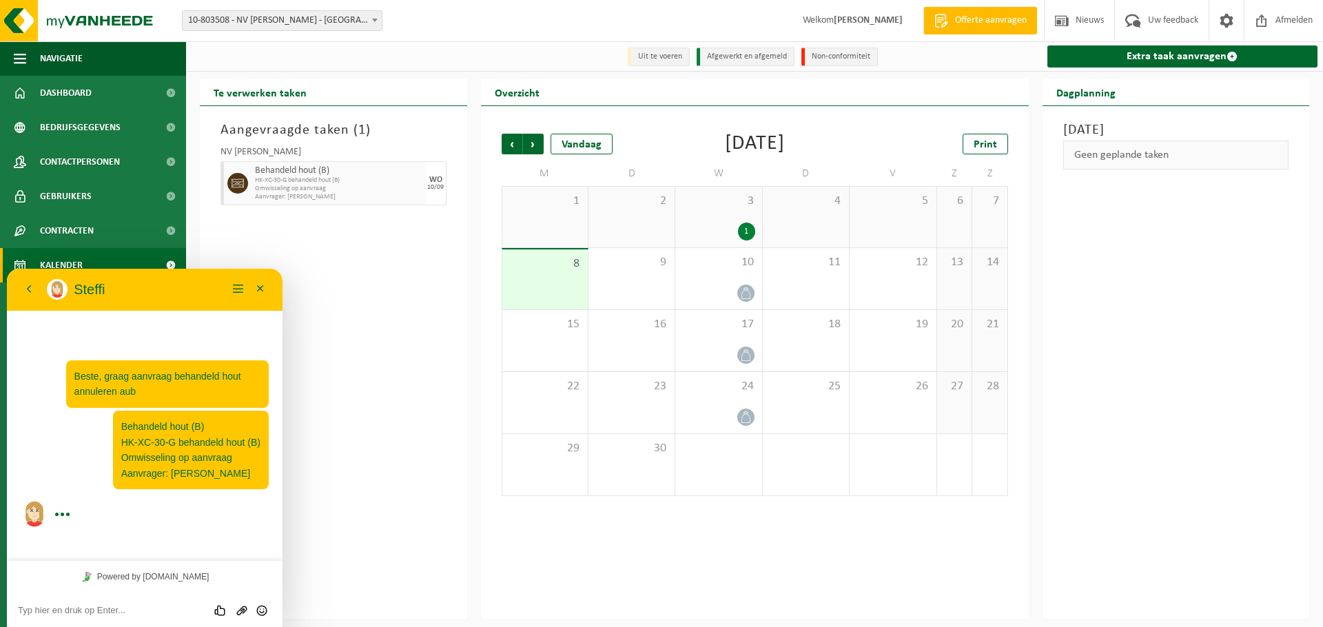
click at [327, 275] on div "Aangevraagde taken ( 1 ) NV ANDRE DE WITTE Behandeld hout (B) HK-XC-30-G behand…" at bounding box center [333, 362] width 267 height 513
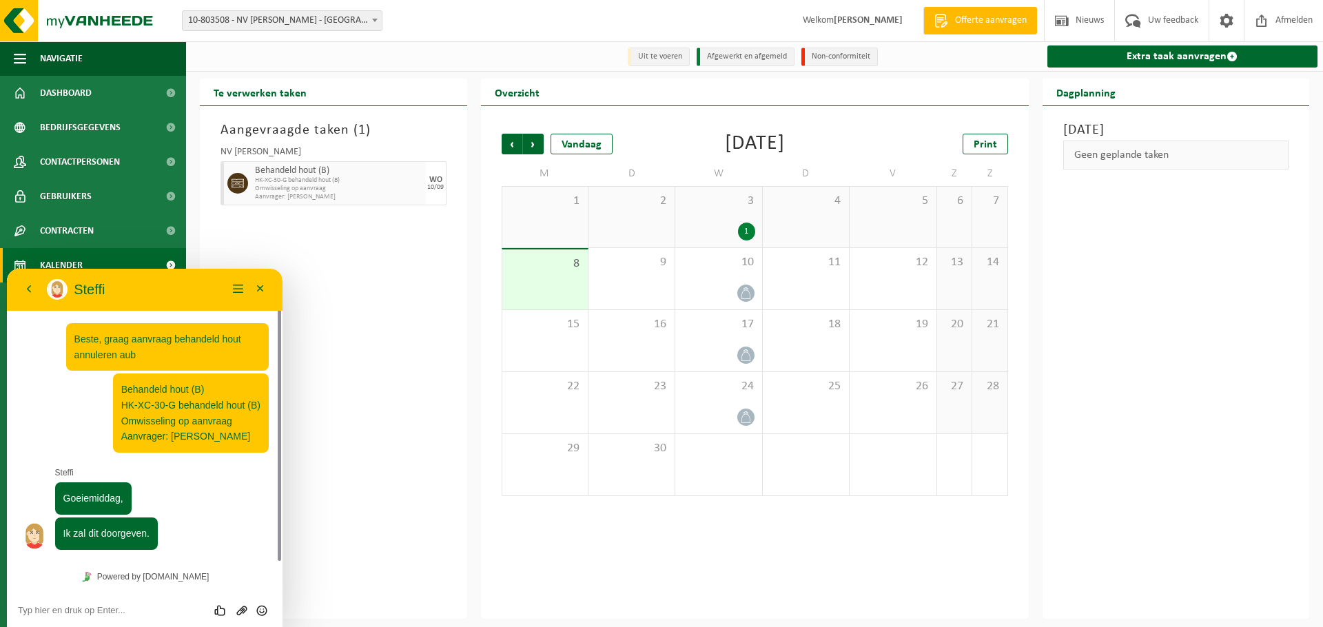
scroll to position [1, 0]
click at [130, 610] on textarea at bounding box center [145, 610] width 254 height 11
type textarea "Super, hartelijk dank!"
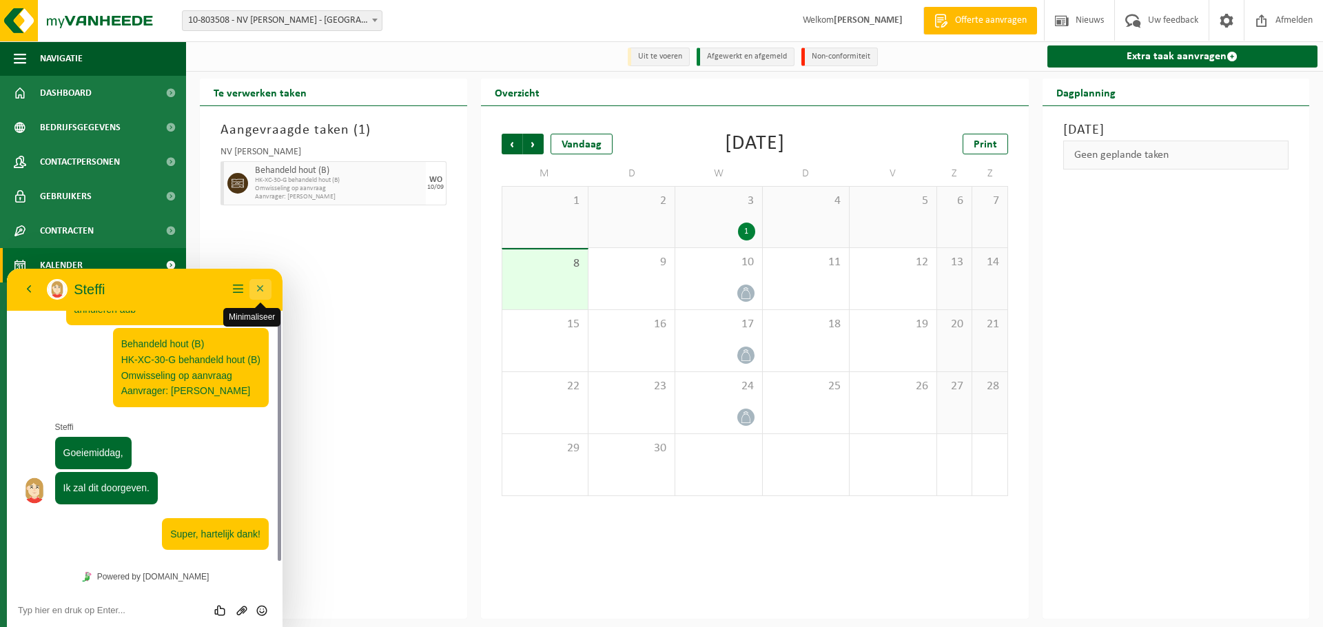
click at [263, 282] on button "Minimaliseer" at bounding box center [260, 289] width 22 height 21
